Goal: Transaction & Acquisition: Purchase product/service

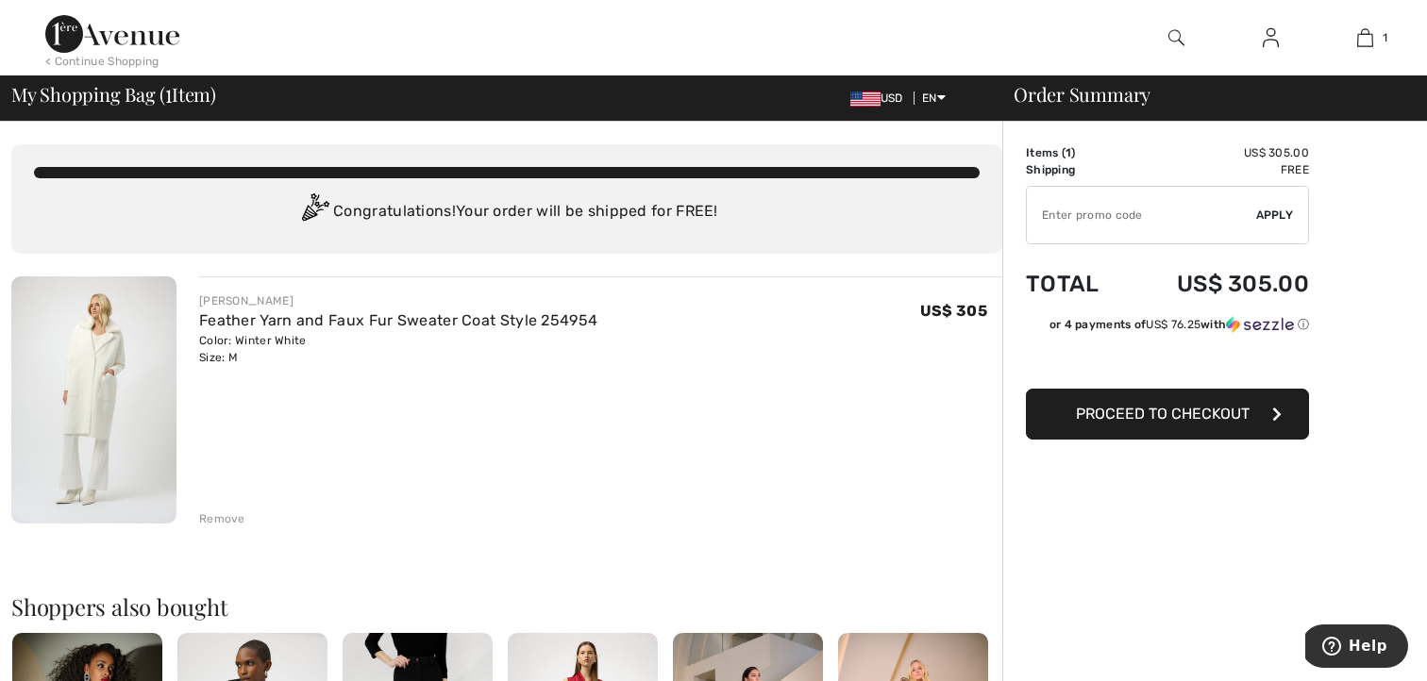
click at [1166, 413] on span "Proceed to Checkout" at bounding box center [1163, 414] width 174 height 18
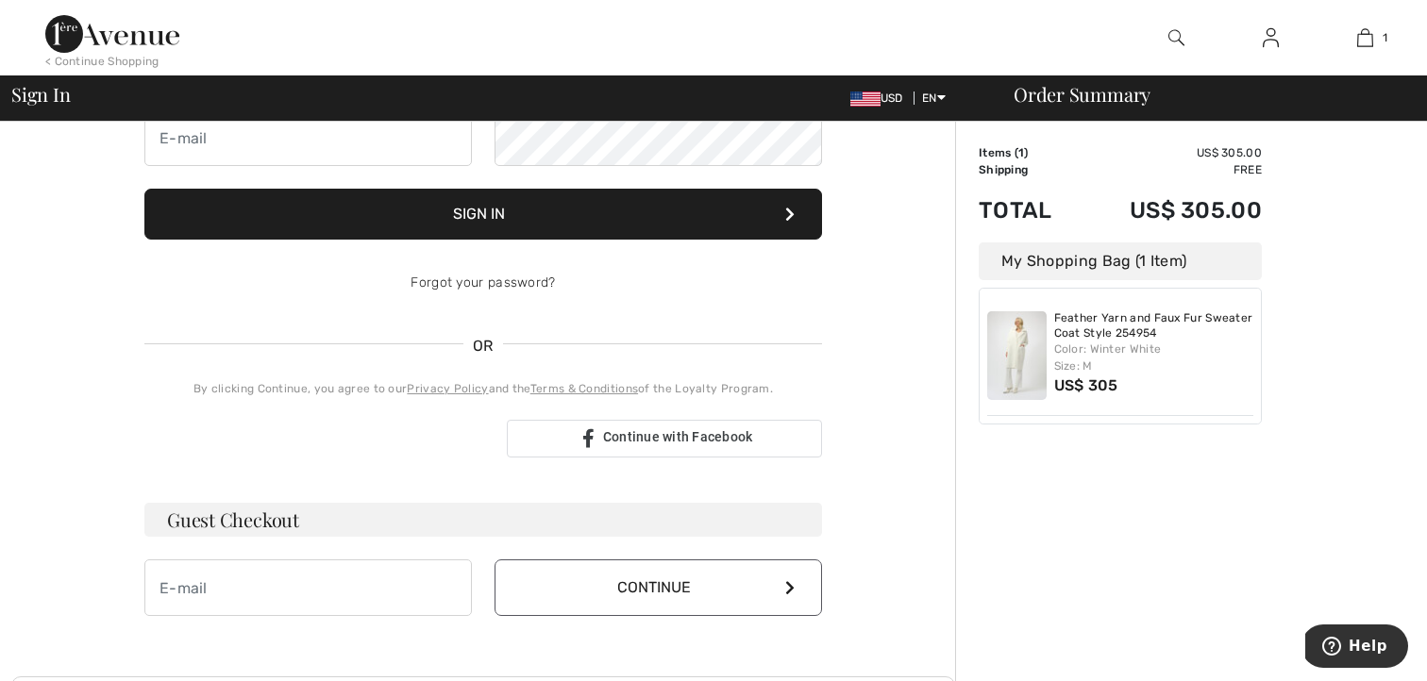
scroll to position [223, 0]
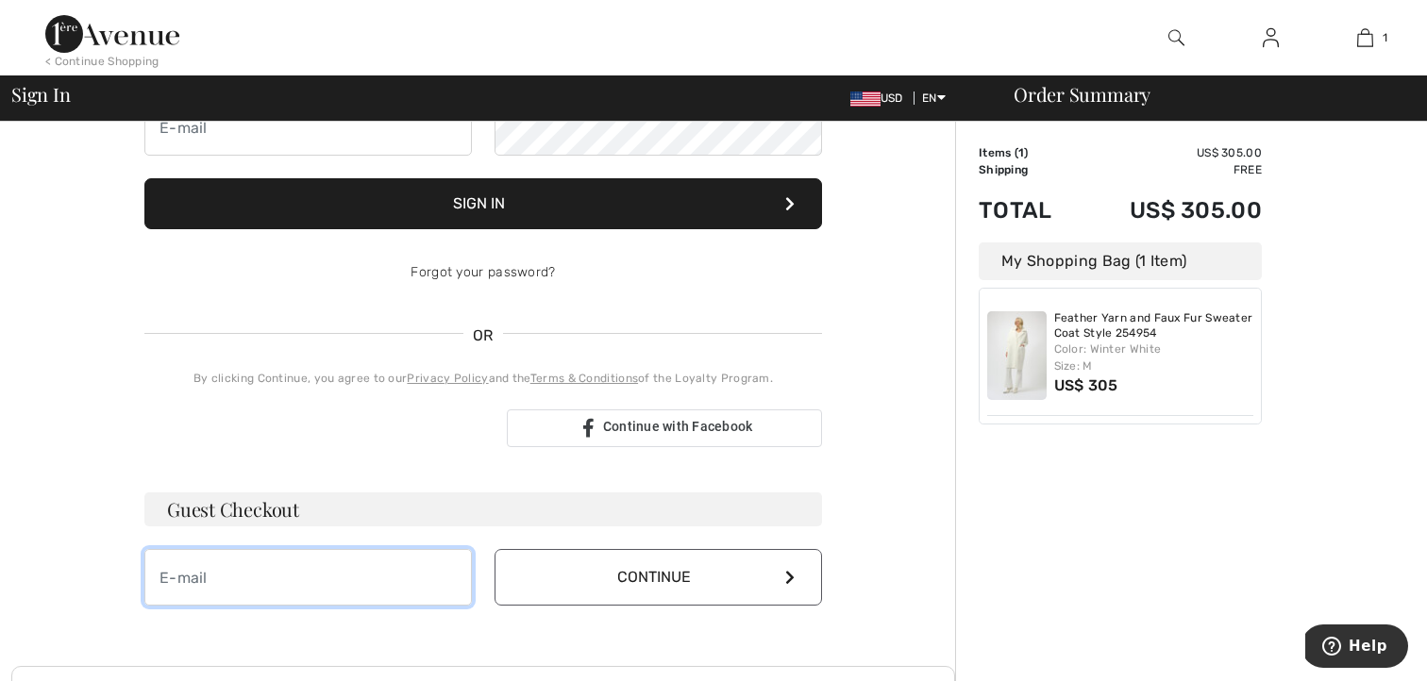
click at [209, 578] on input "email" at bounding box center [307, 577] width 327 height 57
type input "anusbigian5@aol.com"
click at [580, 583] on button "Continue" at bounding box center [658, 577] width 327 height 57
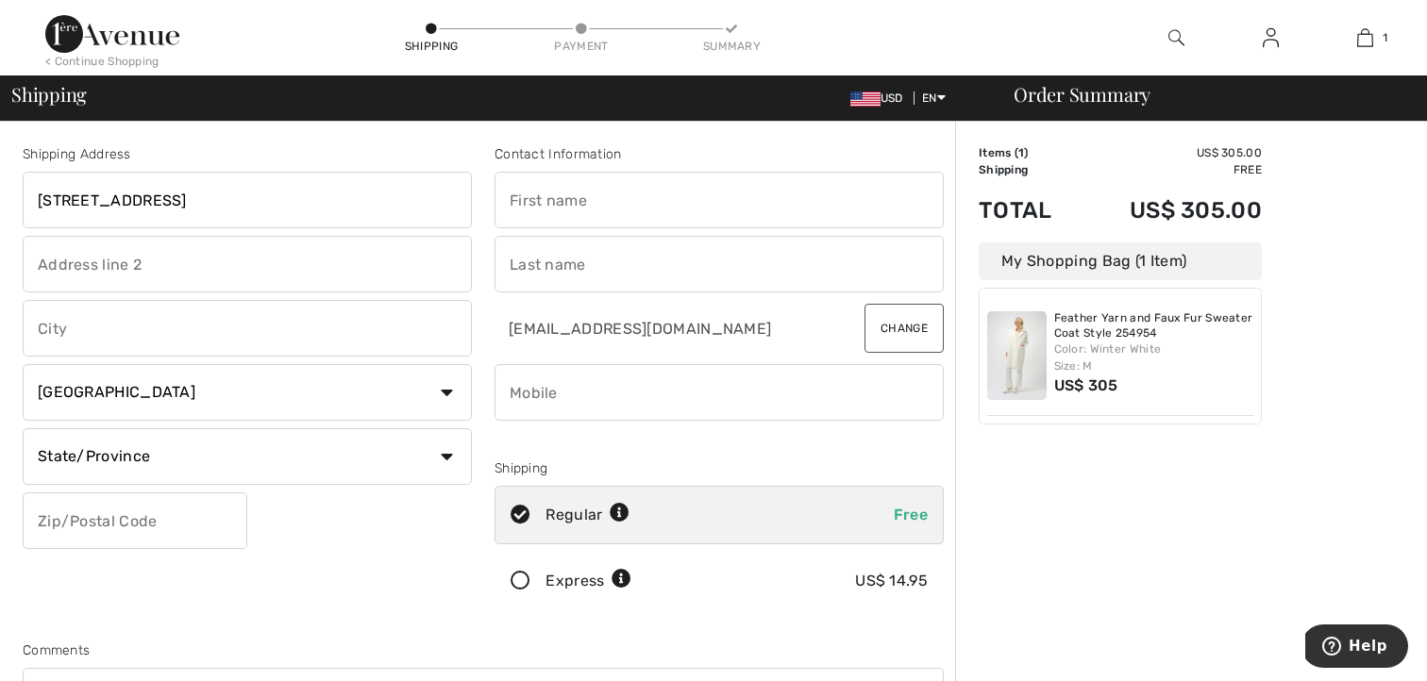
type input "21182 Wheaton Ln"
type input "Novi"
select select "US"
select select "MI"
type input "48375"
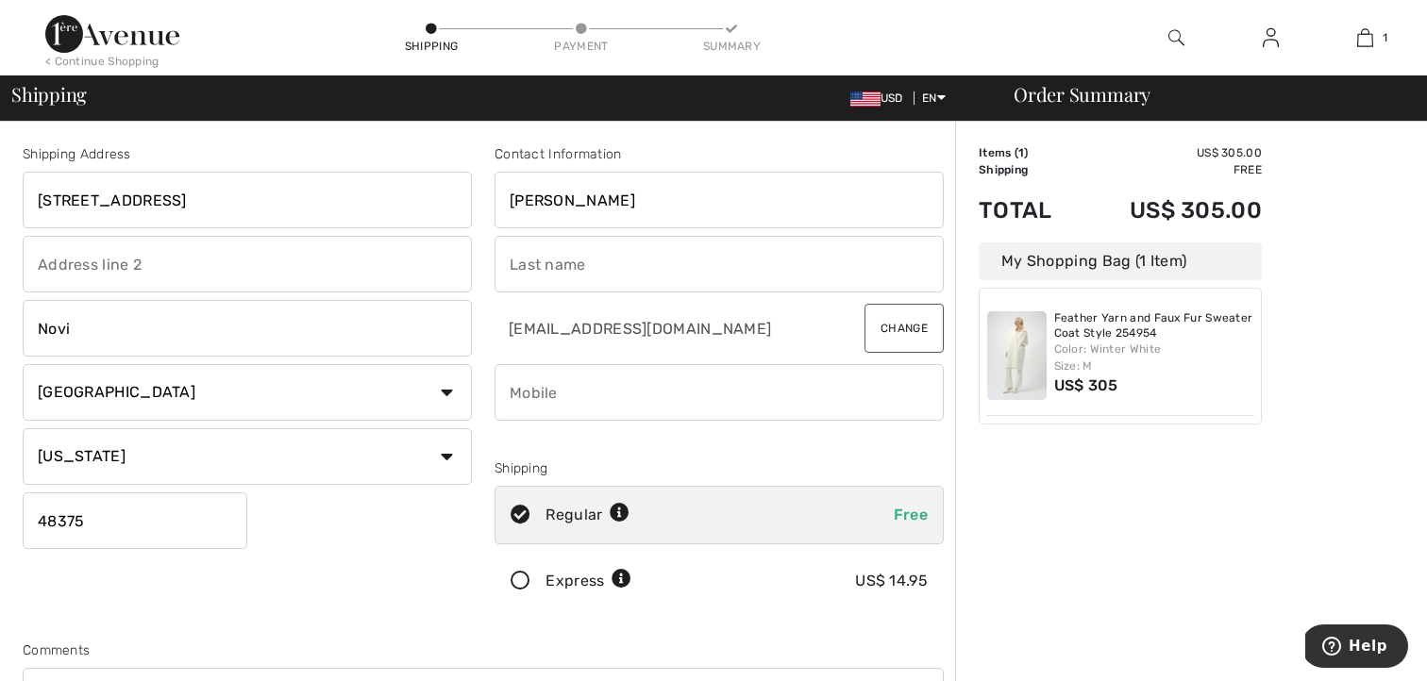
type input "Maria"
type input "Anusbigian"
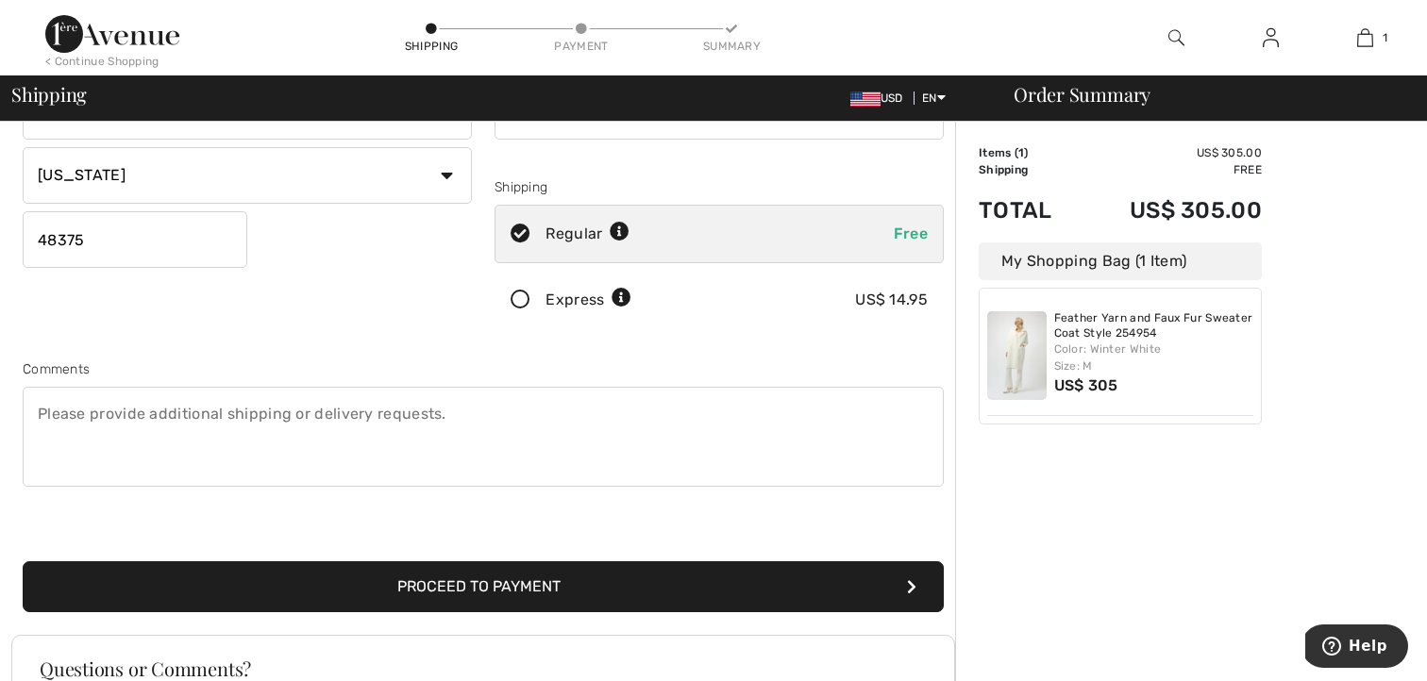
scroll to position [283, 0]
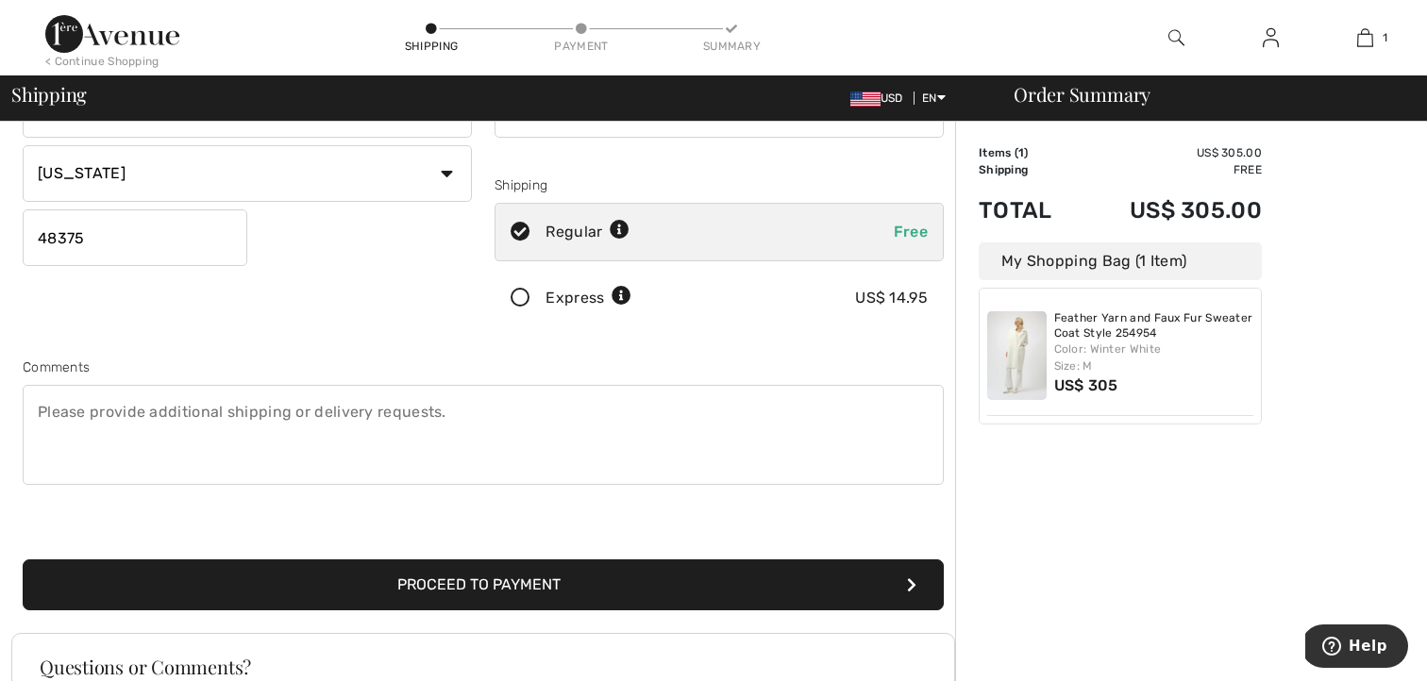
type input "2489818824"
click at [433, 585] on button "Proceed to Payment" at bounding box center [483, 585] width 921 height 51
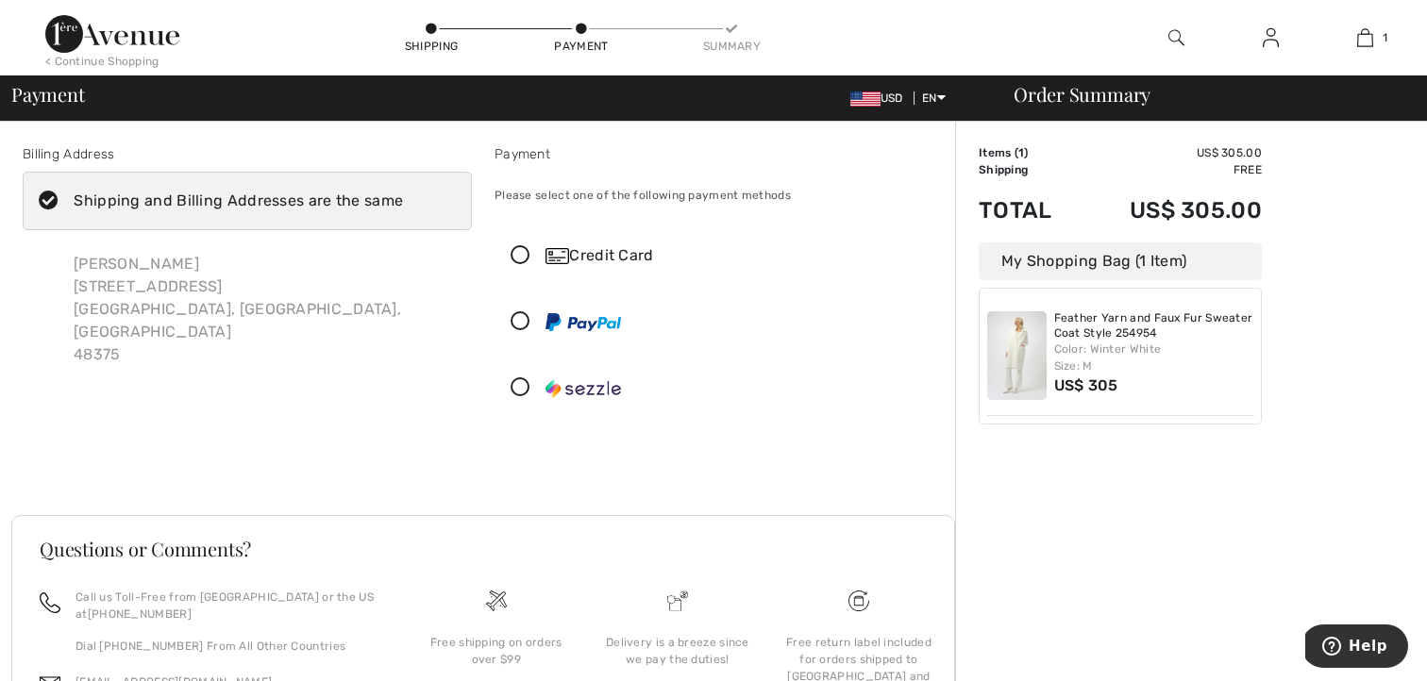
click at [520, 250] on icon at bounding box center [520, 256] width 50 height 20
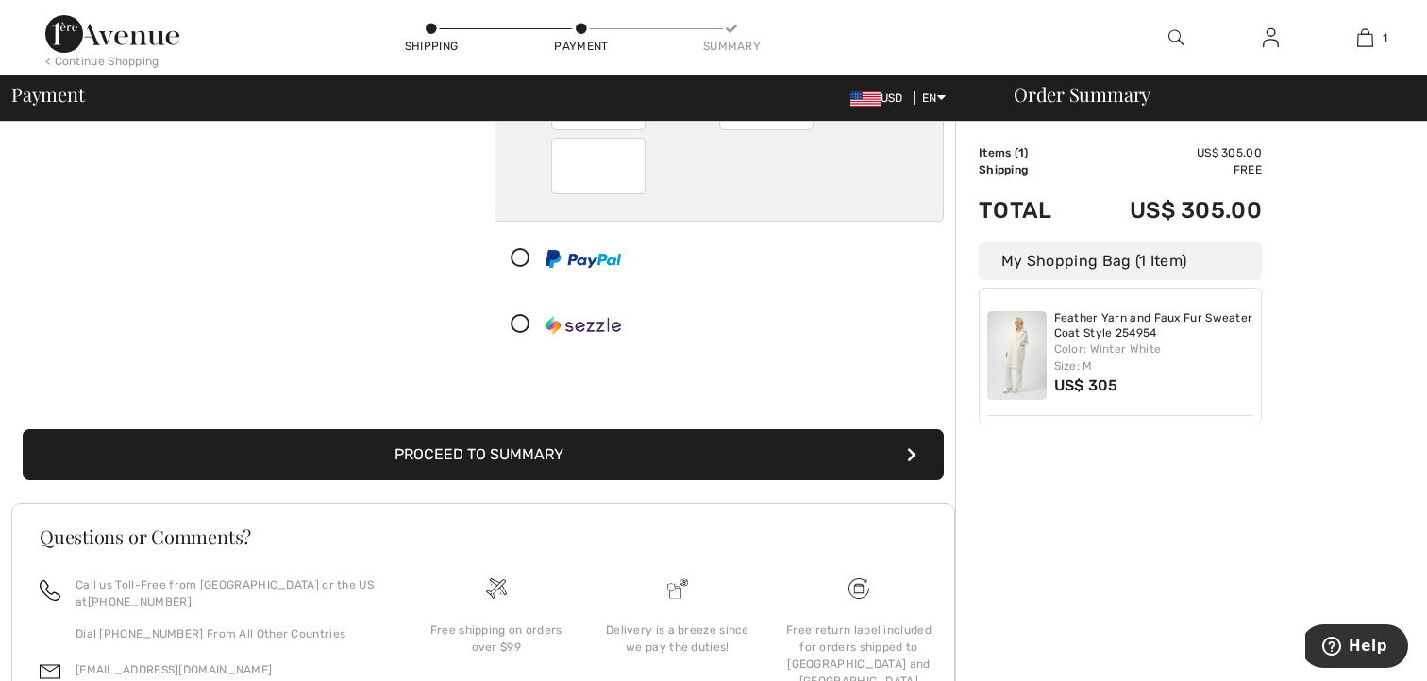
scroll to position [279, 0]
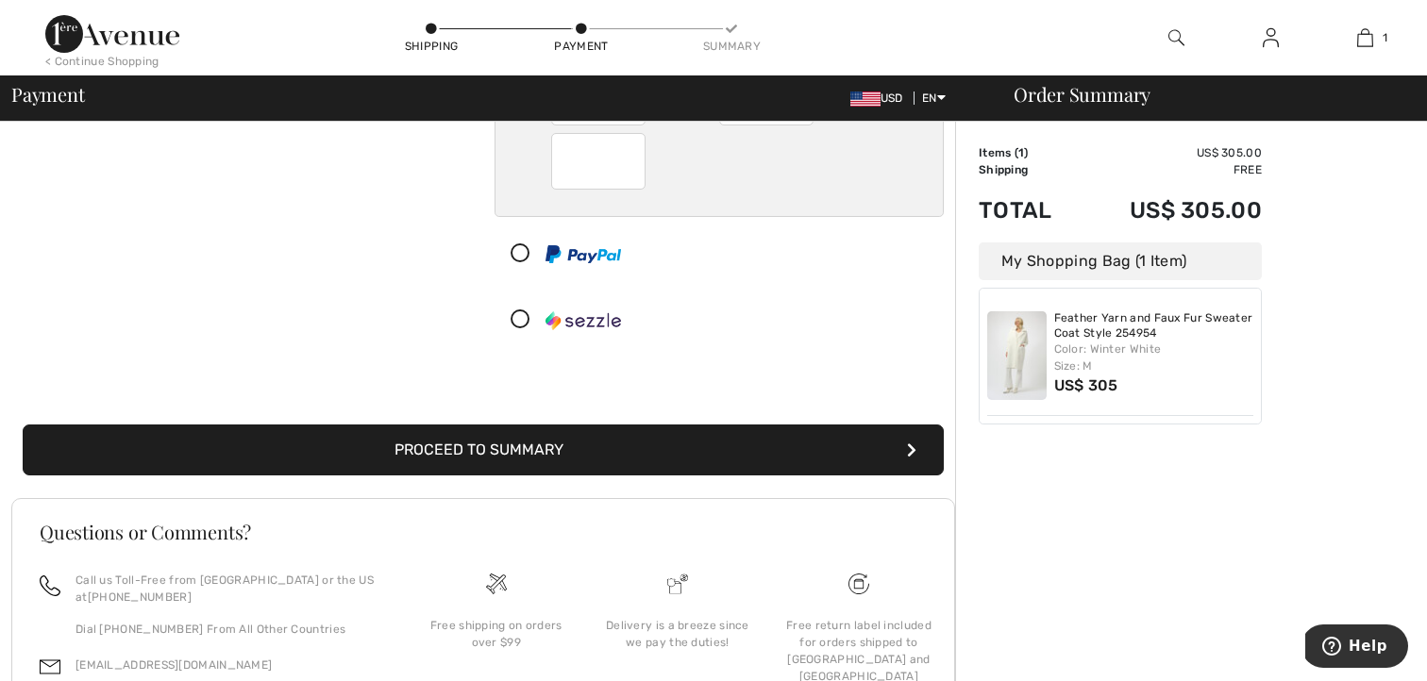
click at [736, 451] on button "Proceed to Summary" at bounding box center [483, 450] width 921 height 51
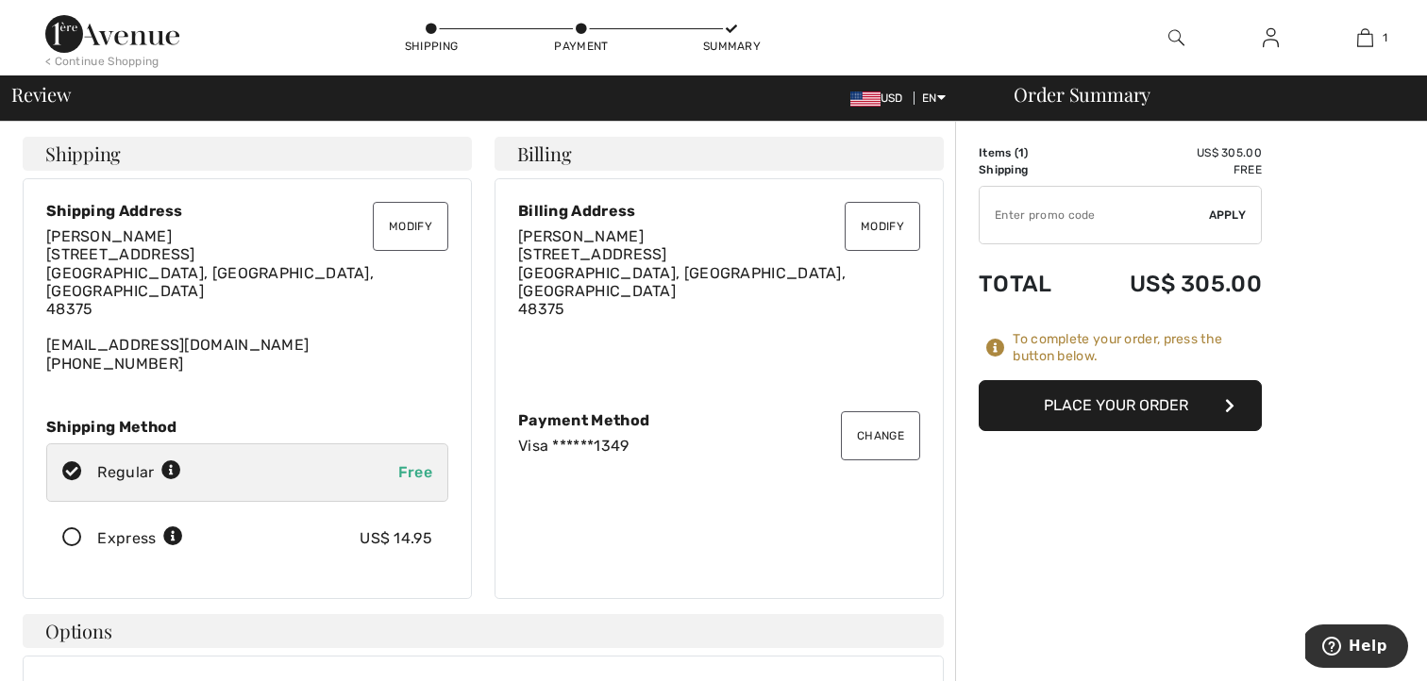
click at [1076, 210] on input "TEXT" at bounding box center [1094, 215] width 229 height 57
type input "NEW15"
click at [1232, 214] on span "Apply" at bounding box center [1228, 215] width 38 height 17
click at [1212, 217] on span "Remove" at bounding box center [1222, 215] width 47 height 17
click at [1053, 215] on input "TEXT" at bounding box center [1094, 215] width 229 height 57
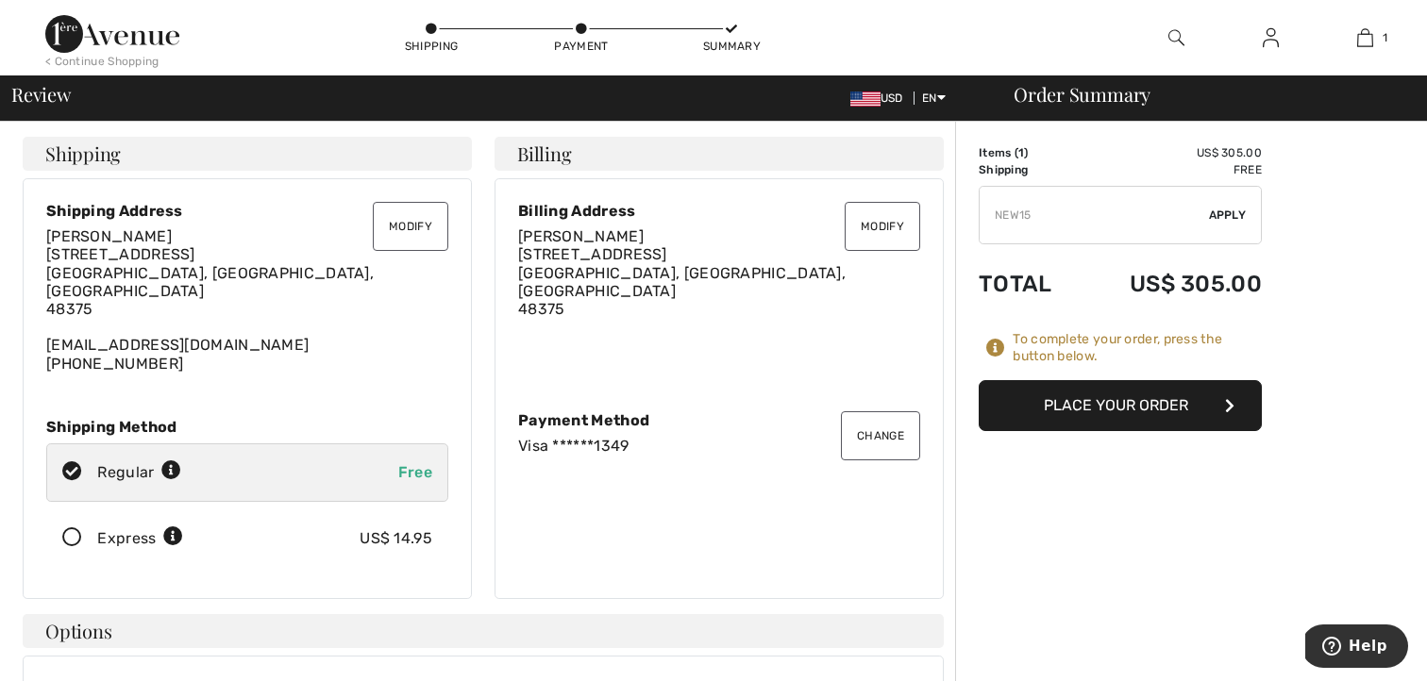
type input "NEW15"
click at [1218, 212] on span "Apply" at bounding box center [1228, 215] width 38 height 17
click at [1230, 213] on span "Remove" at bounding box center [1222, 215] width 47 height 17
click at [1122, 405] on button "Place Your Order" at bounding box center [1120, 405] width 283 height 51
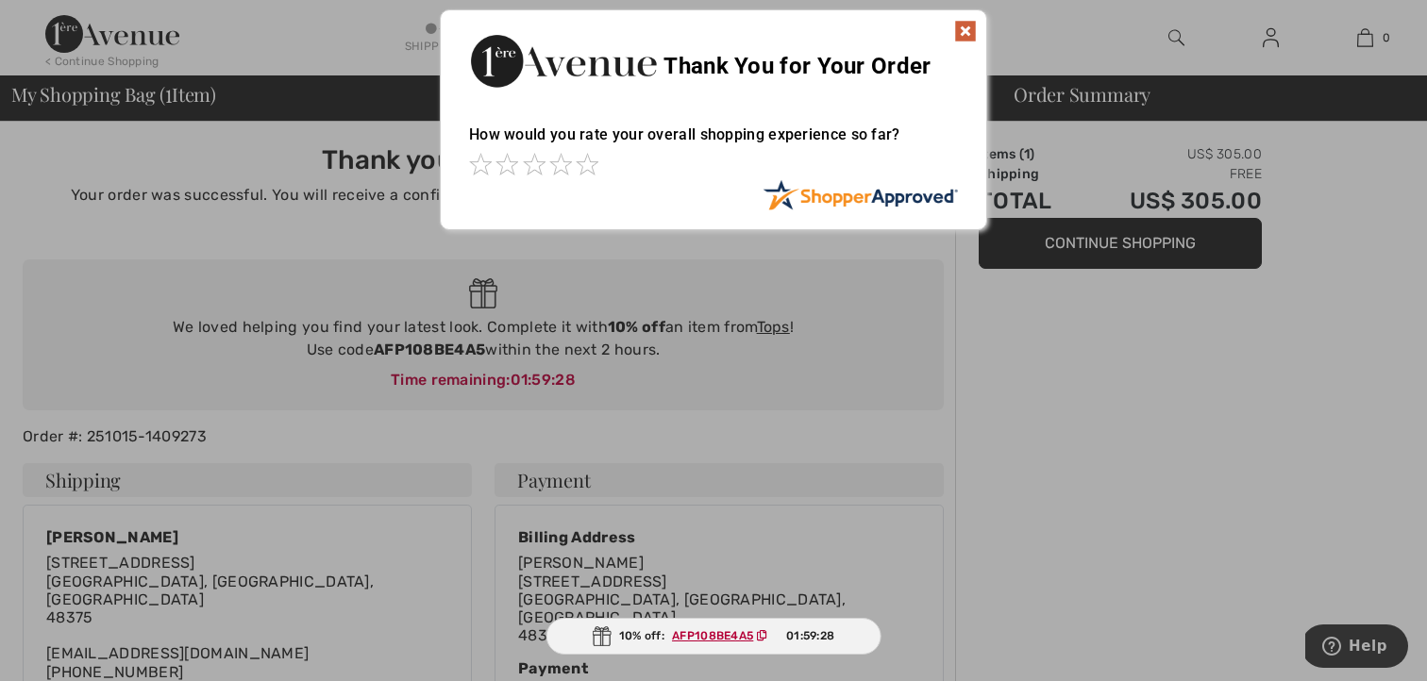
click at [962, 31] on img at bounding box center [965, 31] width 23 height 23
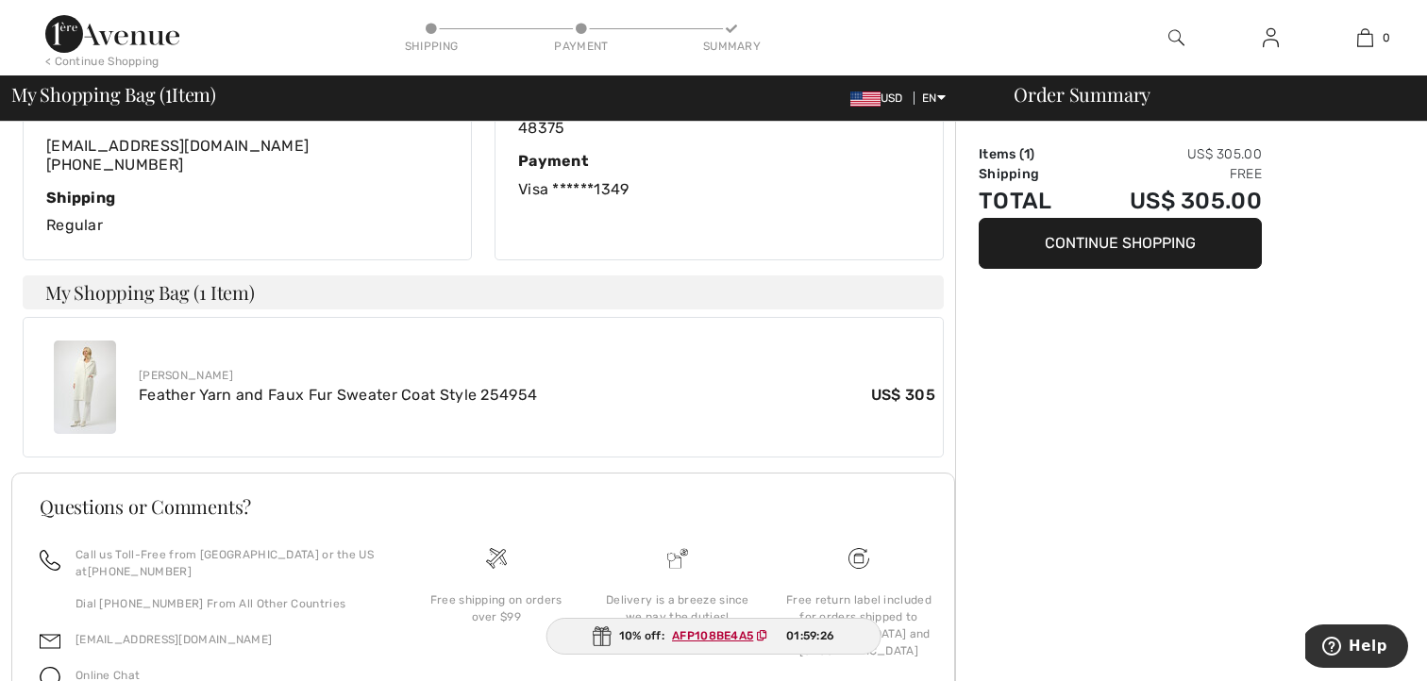
scroll to position [512, 0]
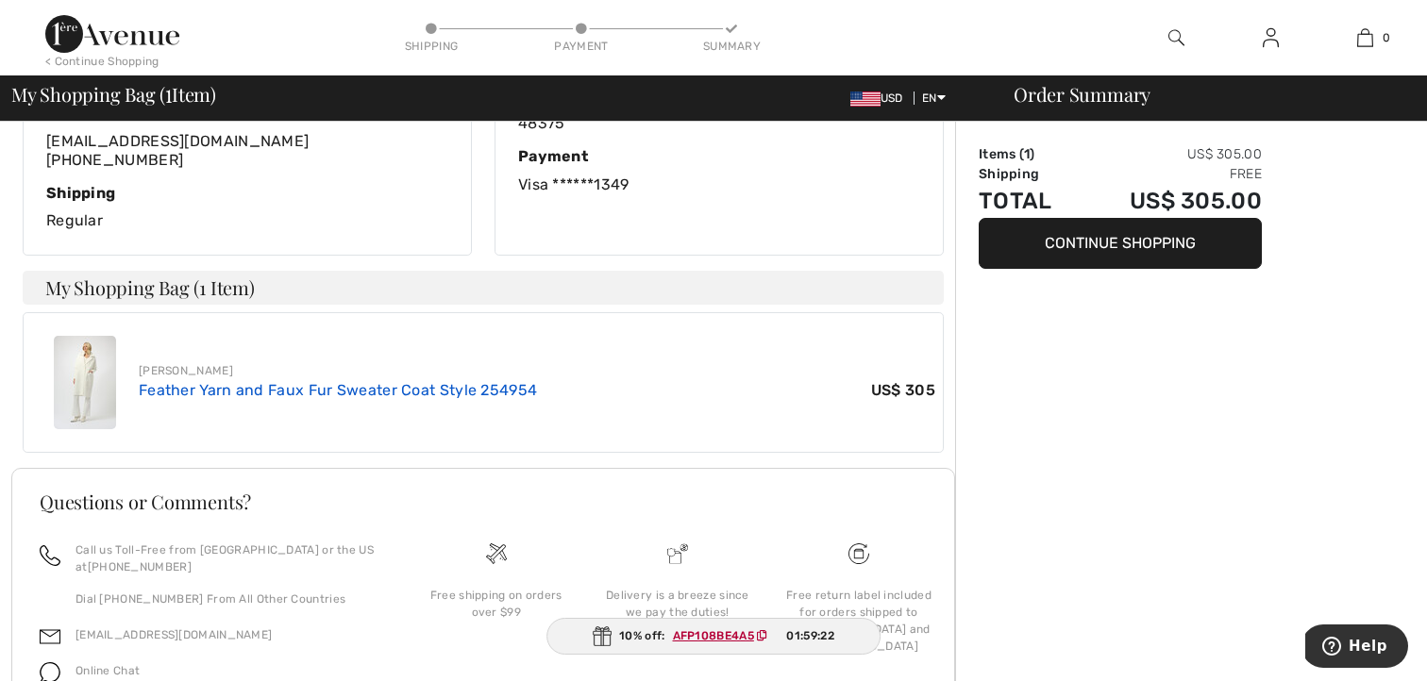
click at [513, 381] on link "Feather Yarn and Faux Fur Sweater Coat Style 254954" at bounding box center [338, 390] width 398 height 18
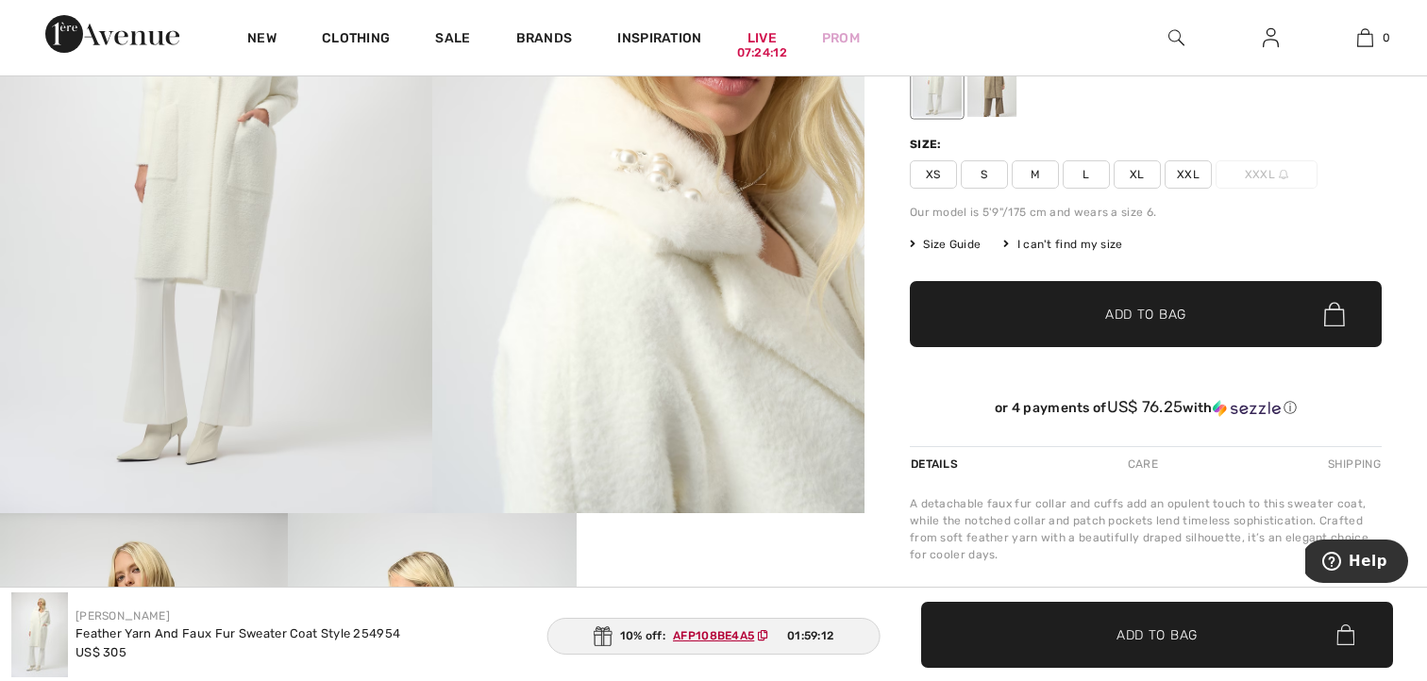
scroll to position [247, 0]
click at [1040, 176] on span "M" at bounding box center [1035, 174] width 47 height 28
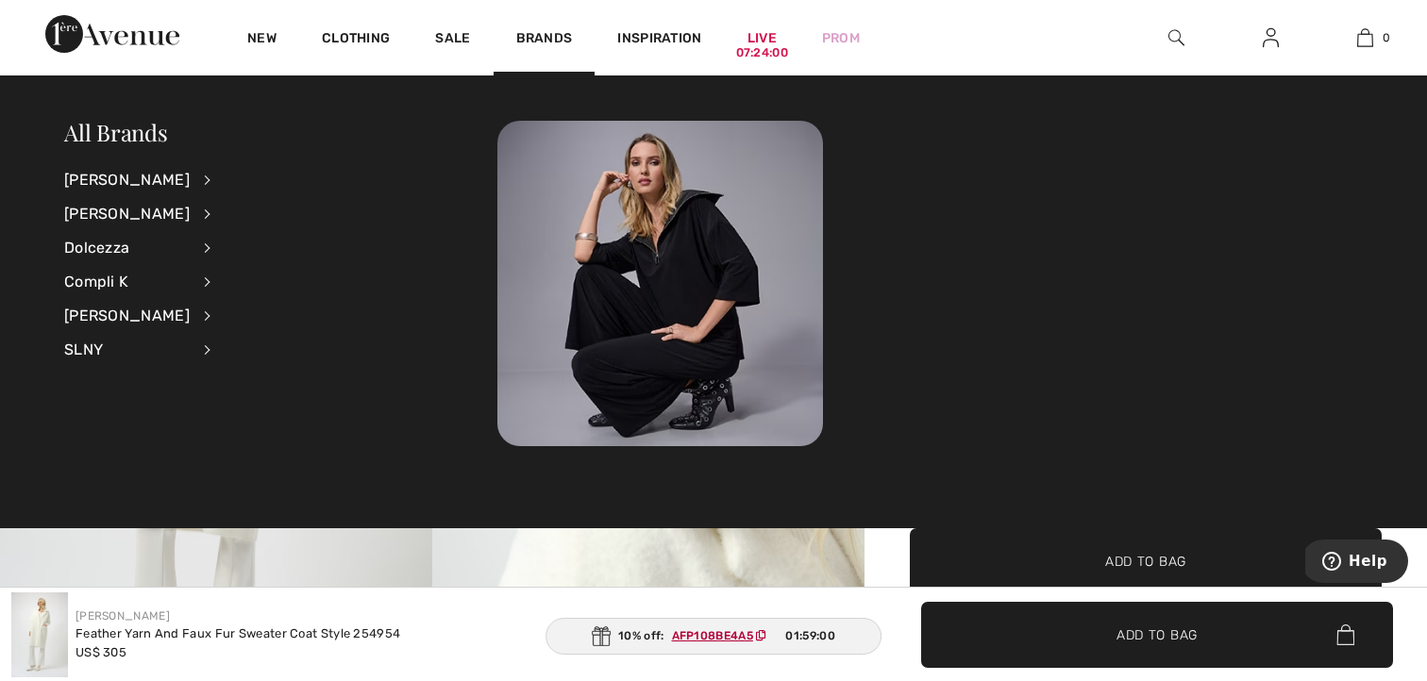
scroll to position [0, 0]
